Goal: Task Accomplishment & Management: Use online tool/utility

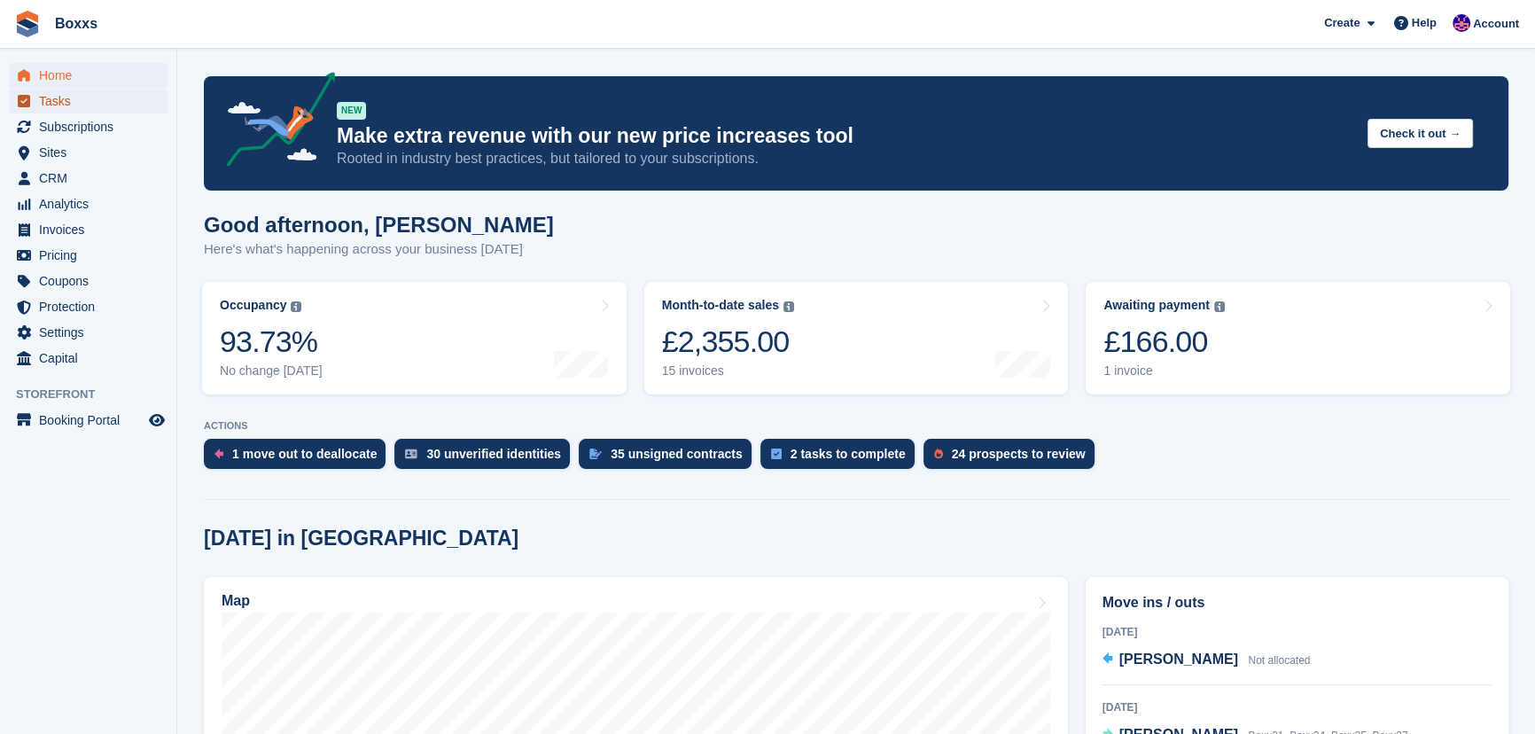
click at [68, 107] on span "Tasks" at bounding box center [92, 101] width 106 height 25
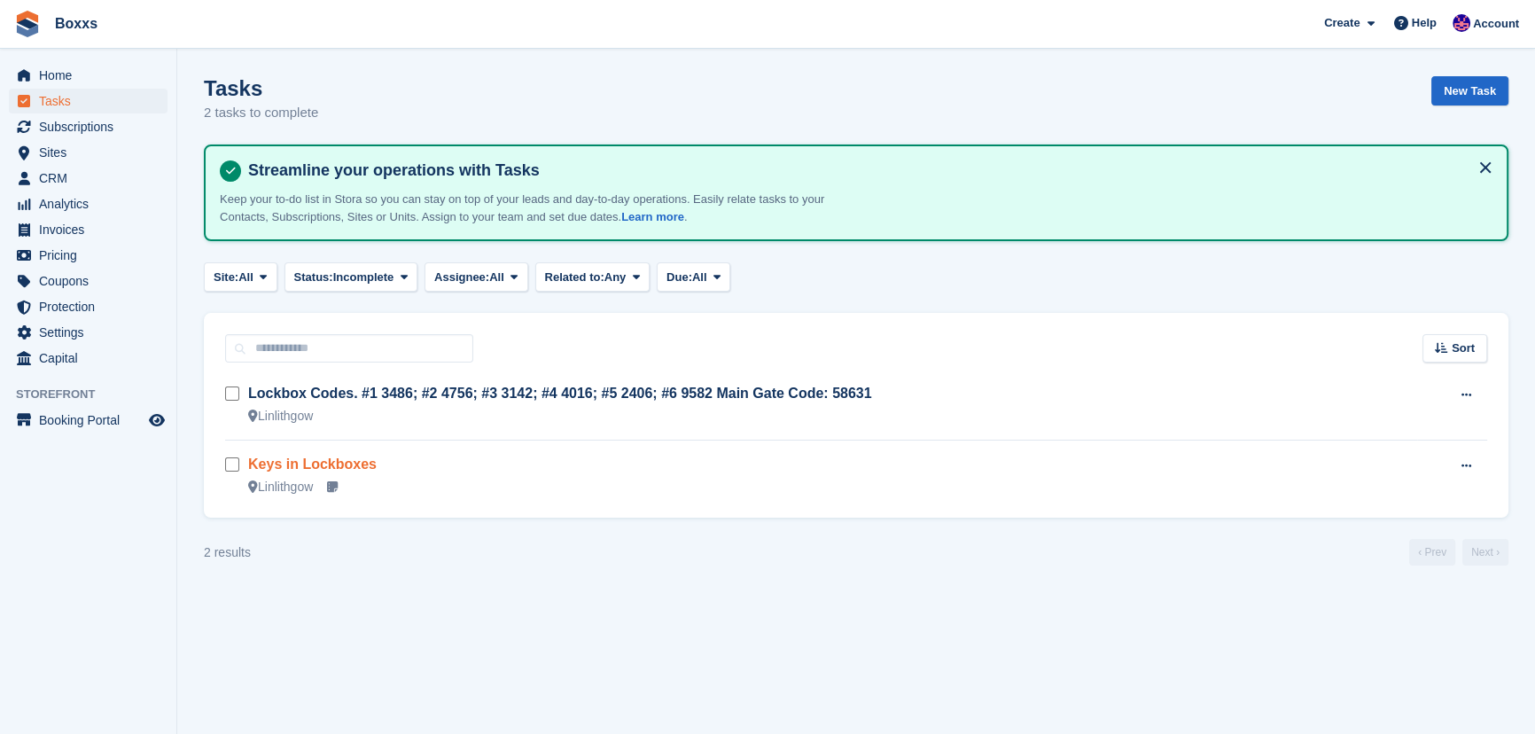
click at [337, 464] on link "Keys in Lockboxes" at bounding box center [312, 463] width 129 height 15
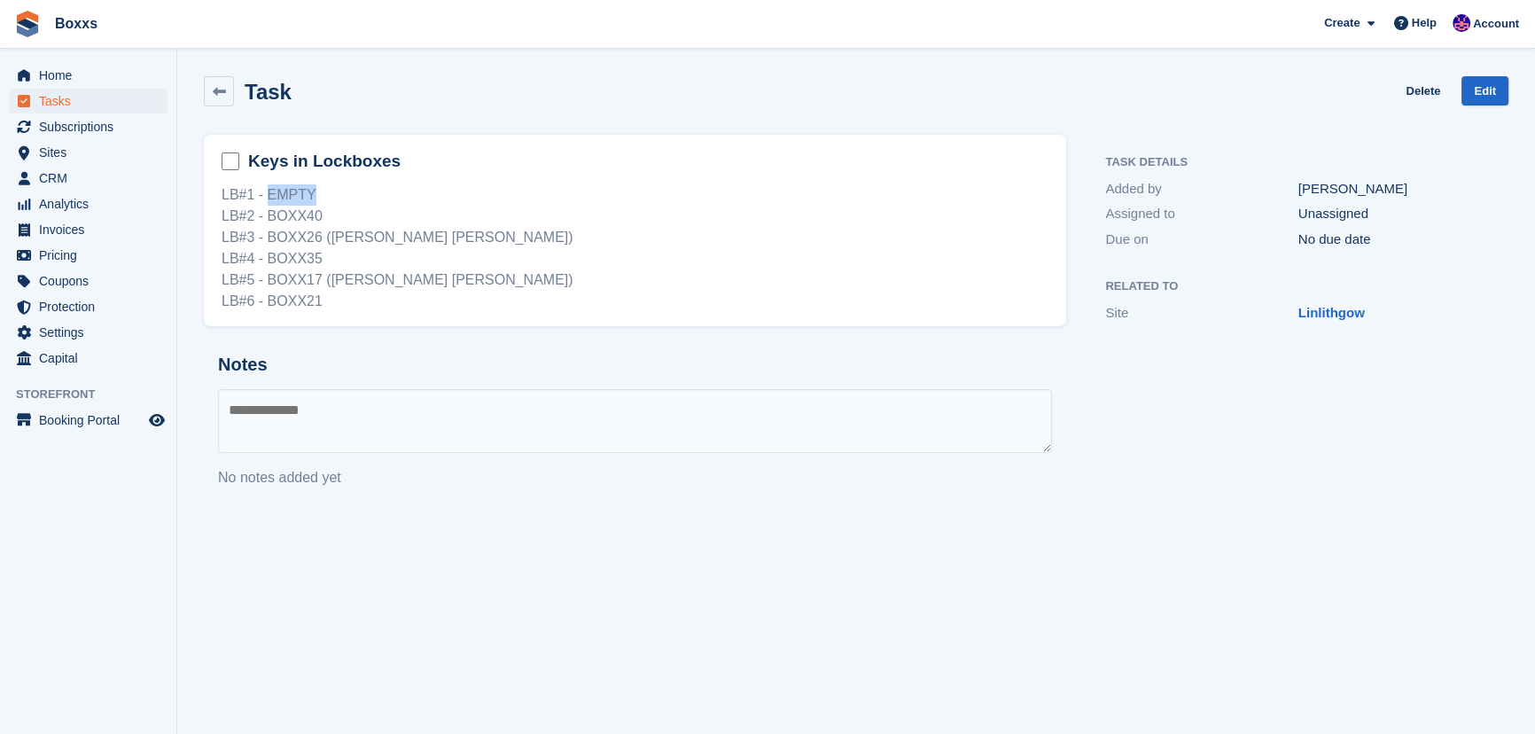
drag, startPoint x: 314, startPoint y: 196, endPoint x: 267, endPoint y: 195, distance: 47.0
click at [267, 195] on div "LB#1 - EMPTY LB#2 - BOXX40 LB#3 - BOXX26 (Greg Van Dyk Overlock) LB#4 - BOXX35 …" at bounding box center [635, 248] width 827 height 128
drag, startPoint x: 267, startPoint y: 195, endPoint x: 307, endPoint y: 195, distance: 39.9
click at [307, 195] on div "LB#1 - EMPTY LB#2 - BOXX40 LB#3 - BOXX26 (Greg Van Dyk Overlock) LB#4 - BOXX35 …" at bounding box center [635, 248] width 827 height 128
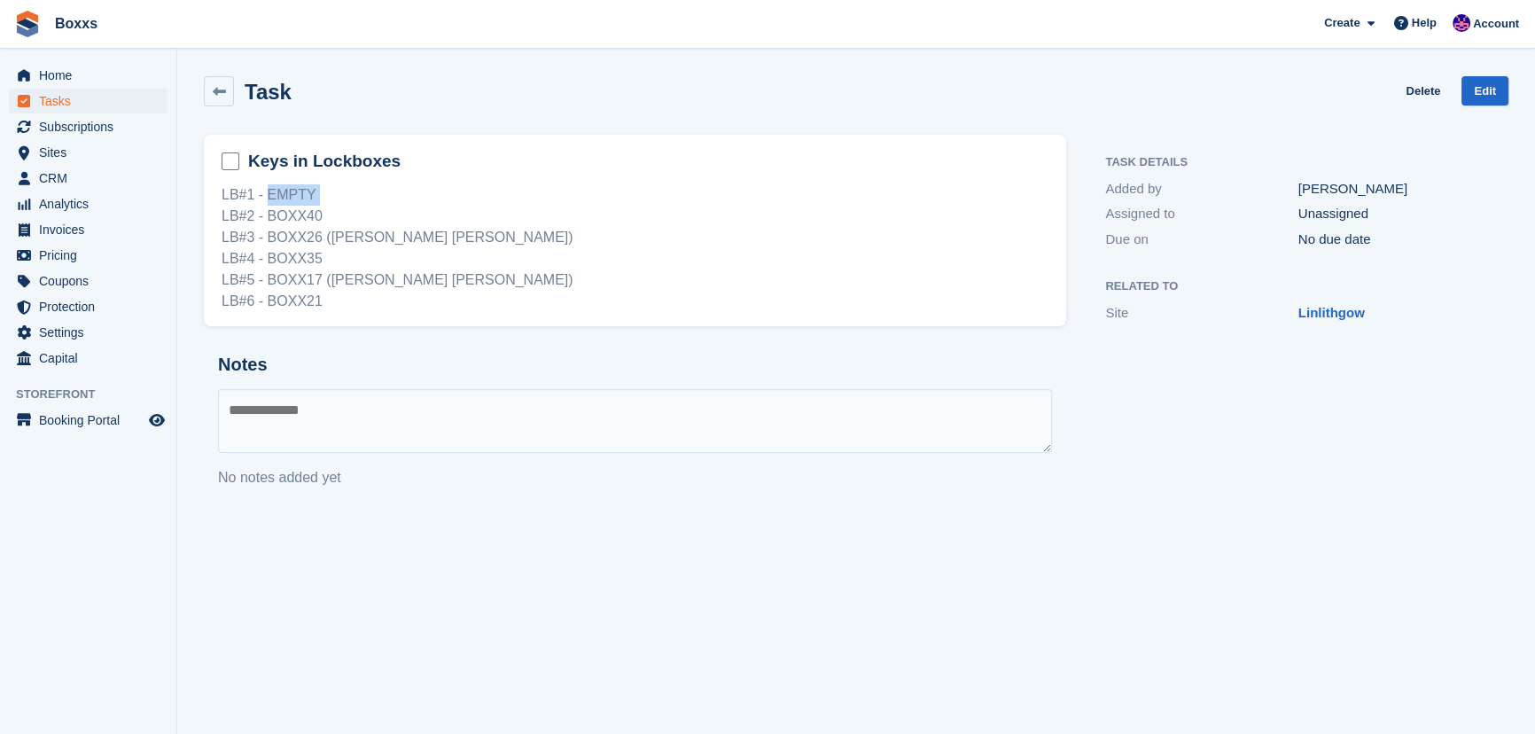
click at [307, 195] on div "LB#1 - EMPTY LB#2 - BOXX40 LB#3 - BOXX26 (Greg Van Dyk Overlock) LB#4 - BOXX35 …" at bounding box center [635, 248] width 827 height 128
click at [57, 74] on span "Home" at bounding box center [92, 75] width 106 height 25
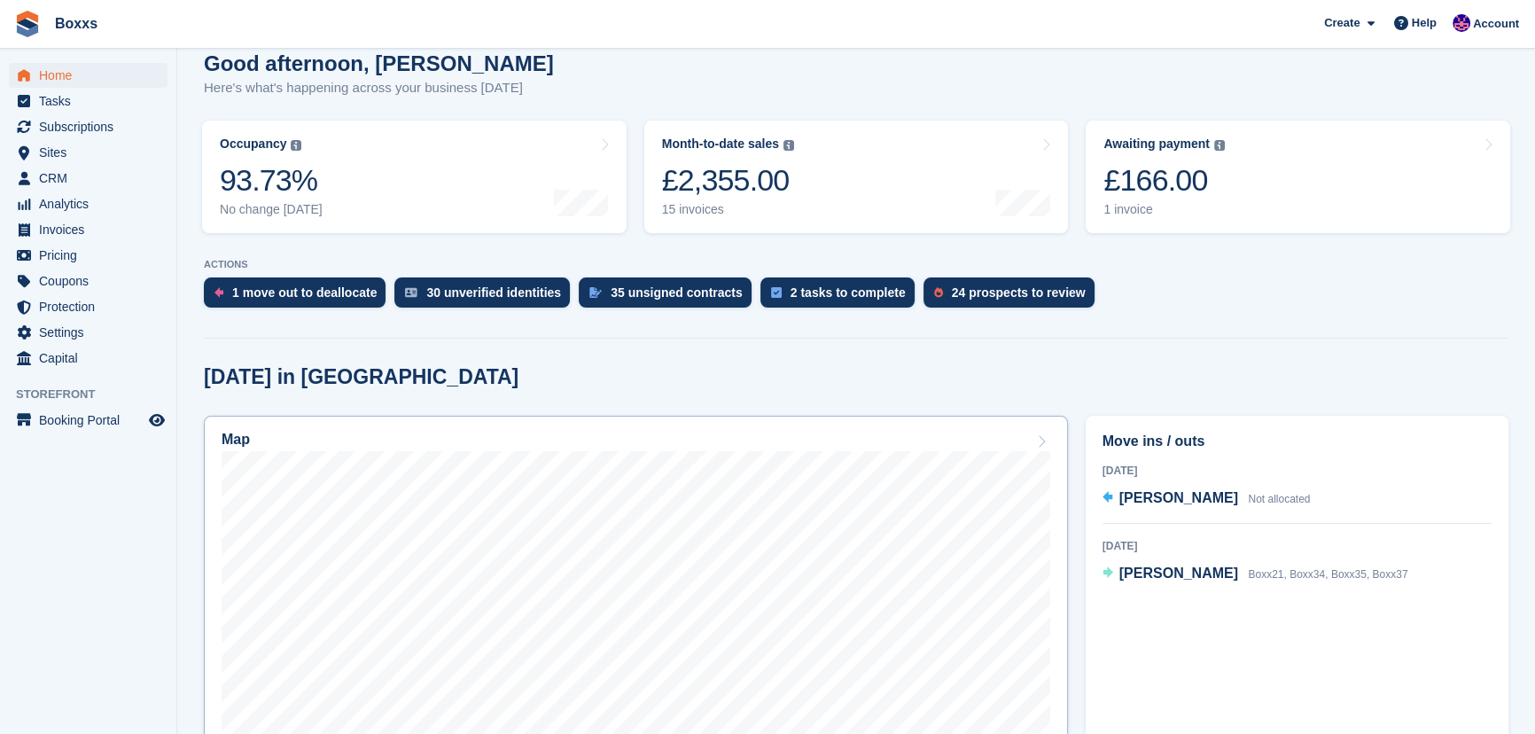
scroll to position [322, 0]
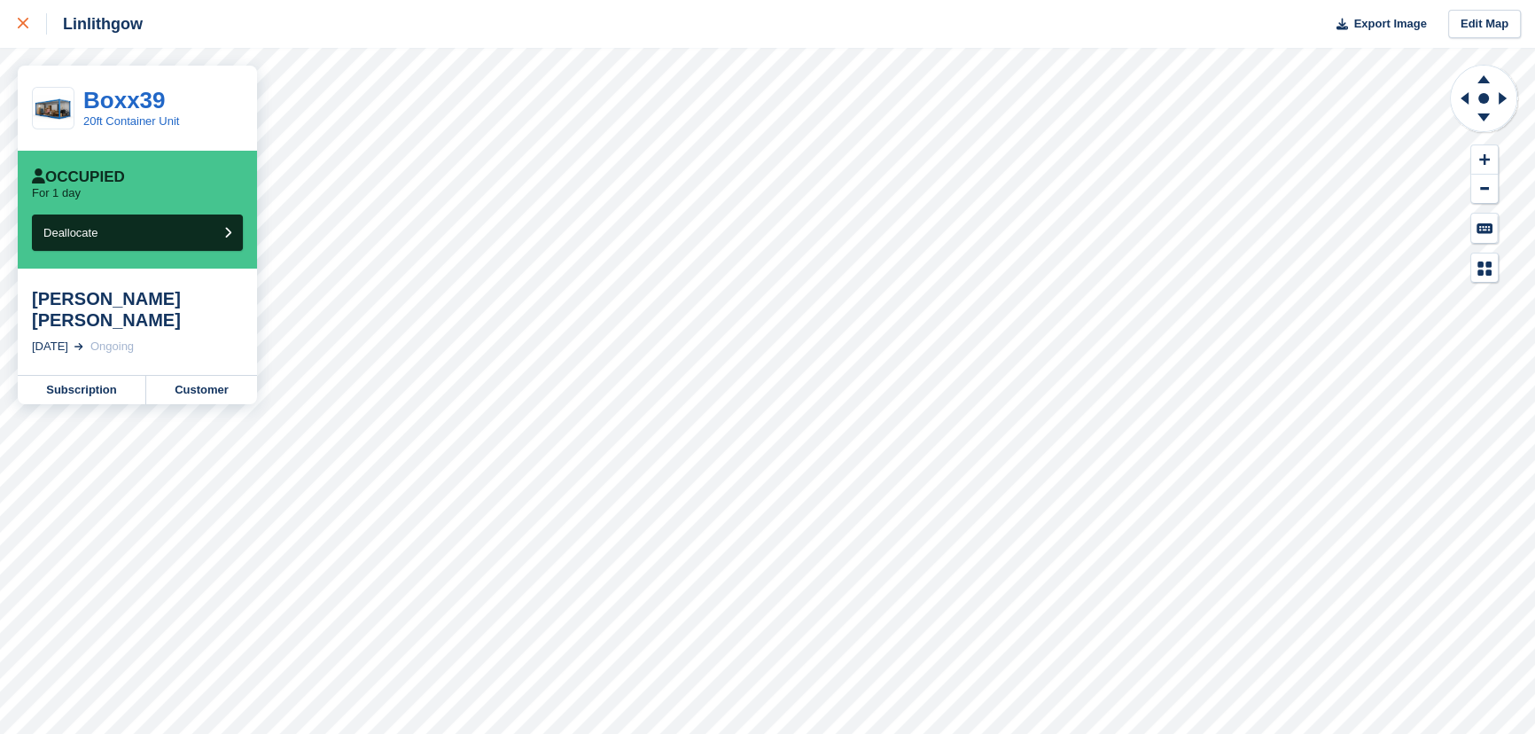
click at [27, 27] on icon at bounding box center [23, 23] width 11 height 11
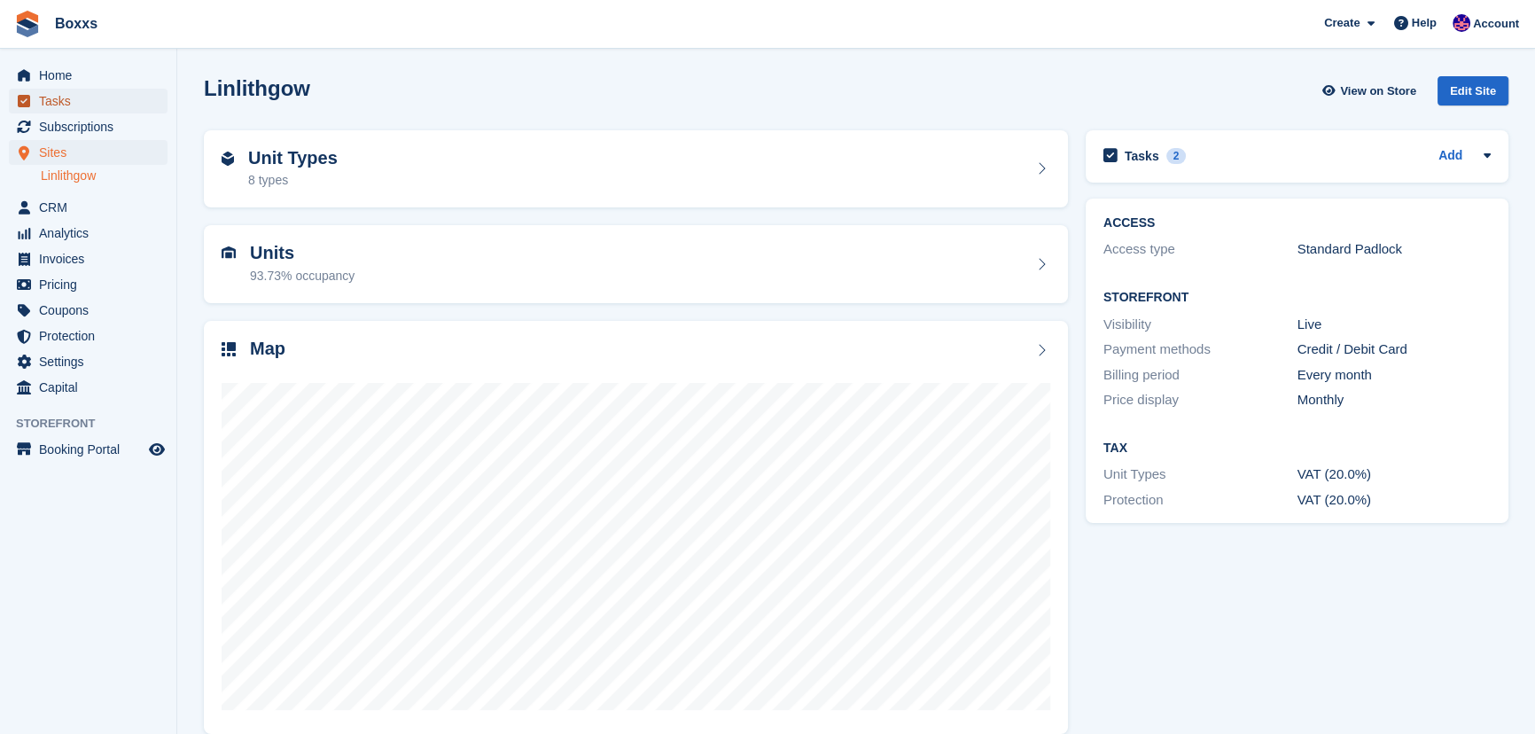
click at [80, 104] on span "Tasks" at bounding box center [92, 101] width 106 height 25
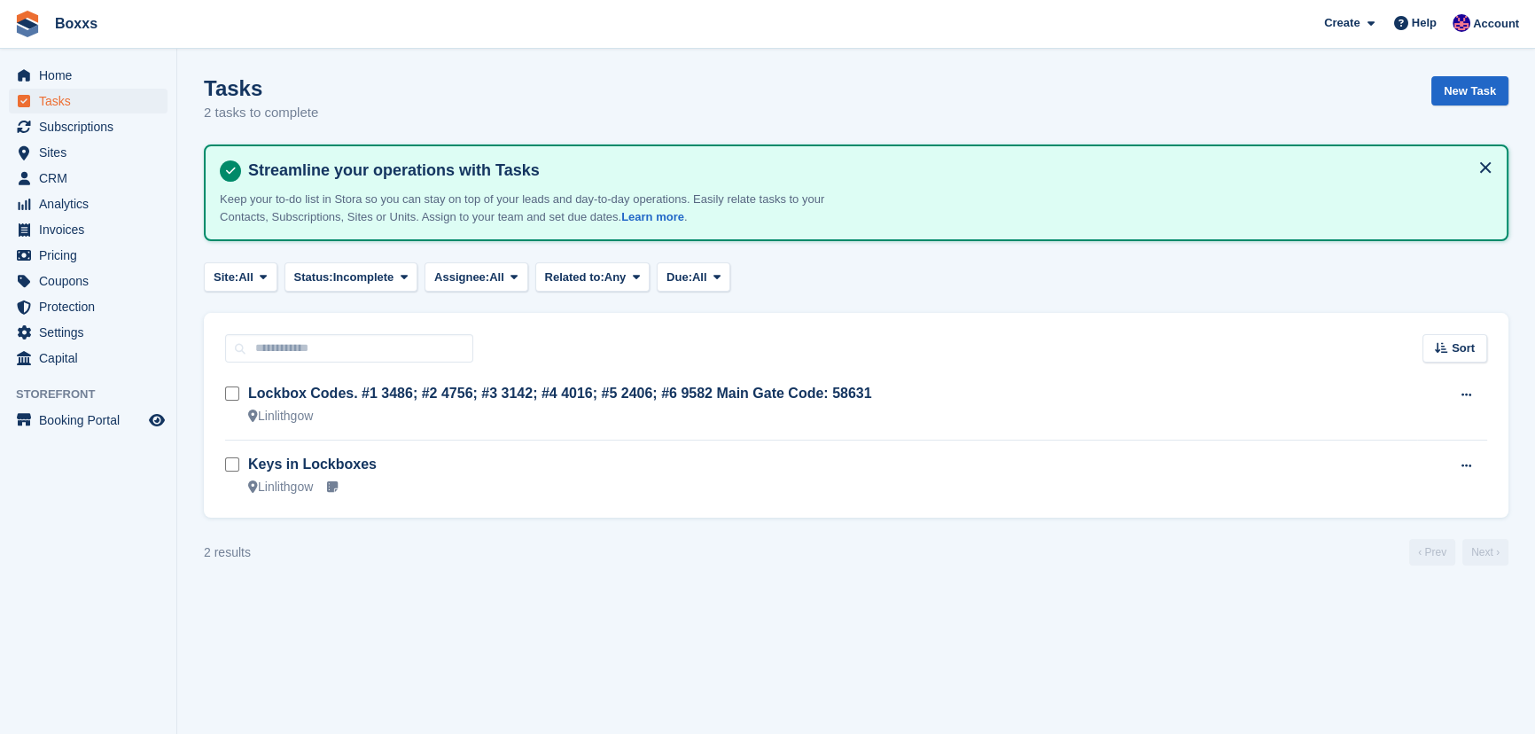
click at [471, 459] on h3 "Keys in Lockboxes" at bounding box center [832, 464] width 1169 height 19
click at [337, 462] on link "Keys in Lockboxes" at bounding box center [312, 463] width 129 height 15
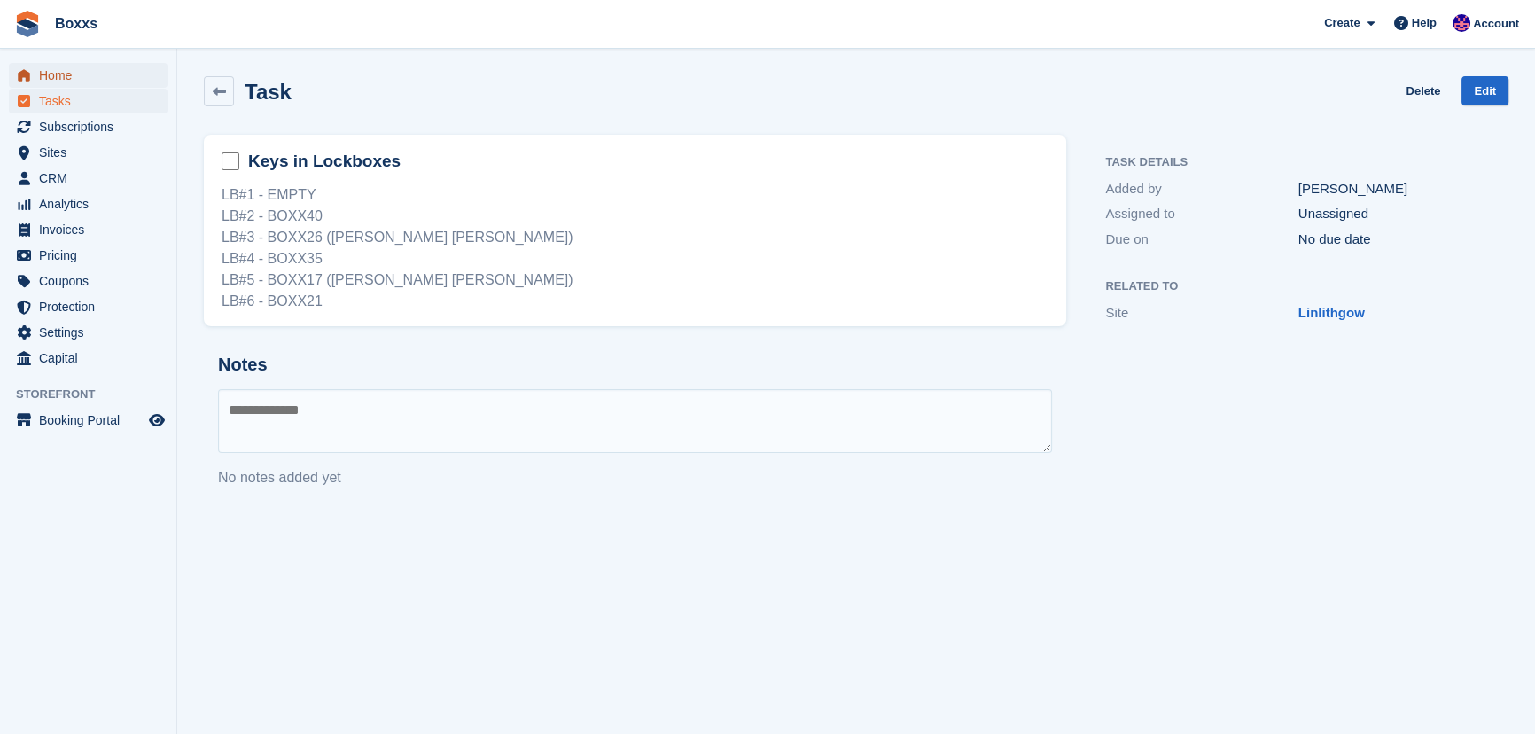
click at [63, 67] on span "Home" at bounding box center [92, 75] width 106 height 25
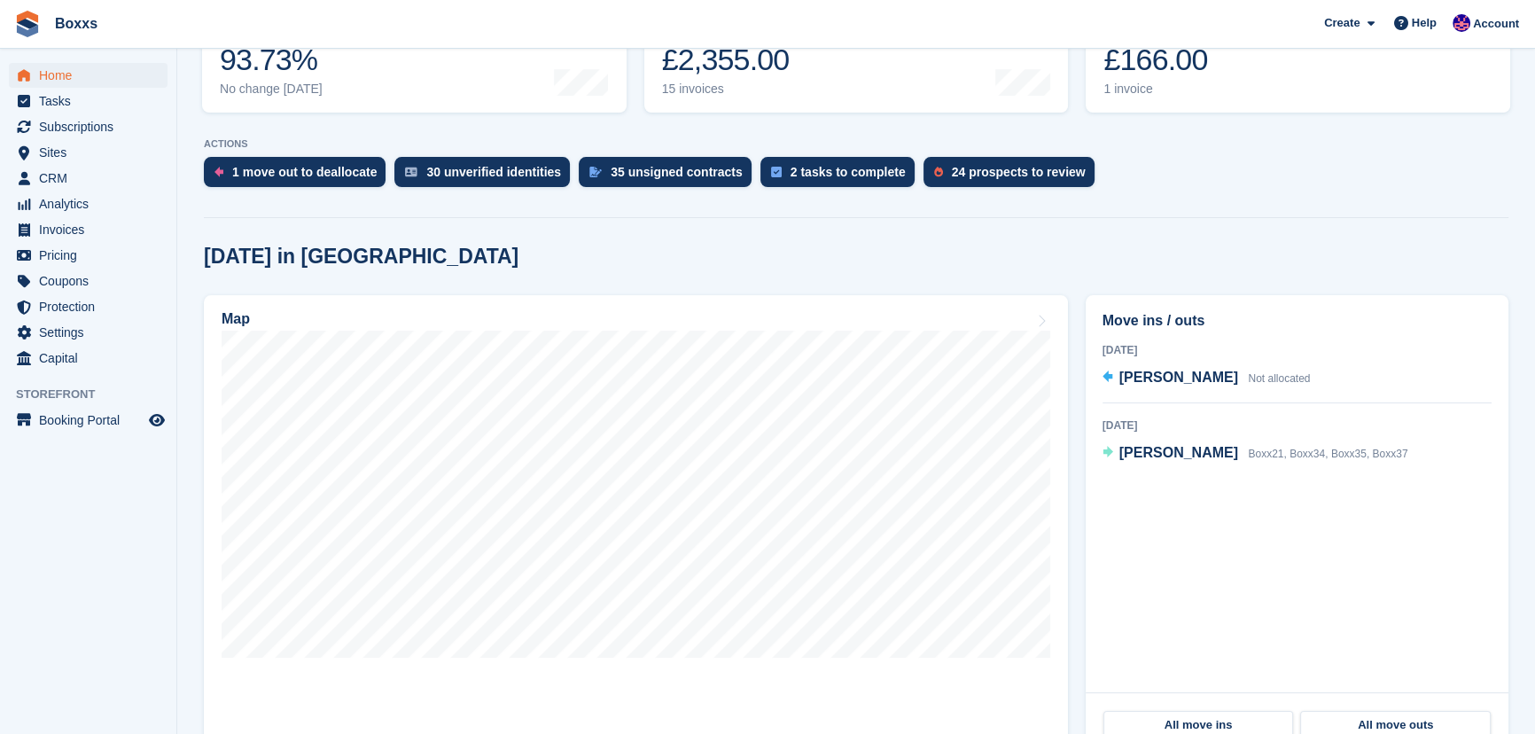
scroll to position [322, 0]
